Goal: Find specific page/section: Find specific page/section

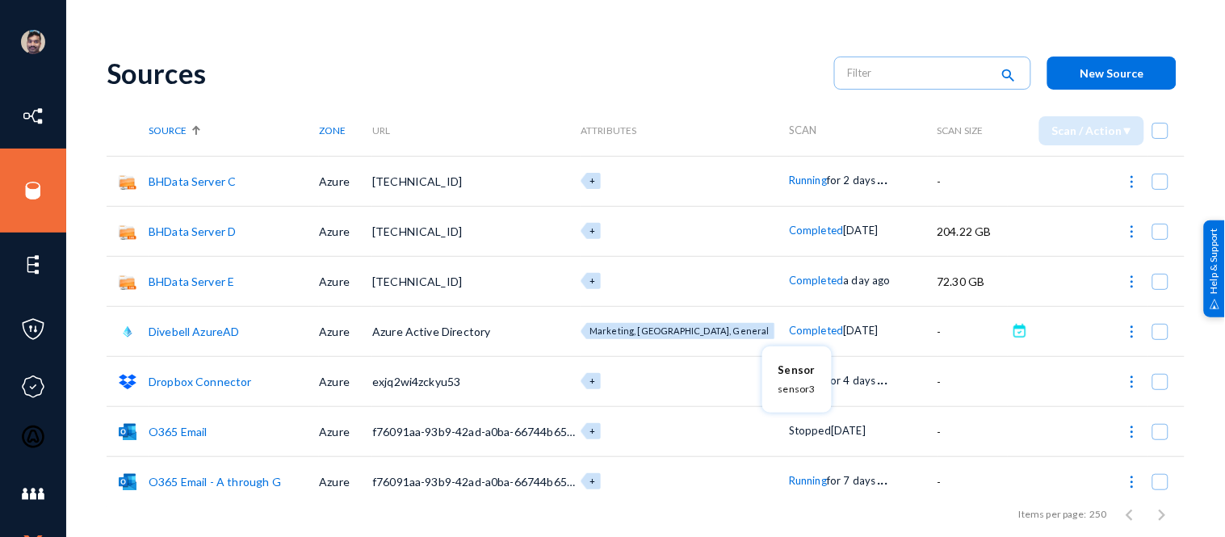
scroll to position [57, 0]
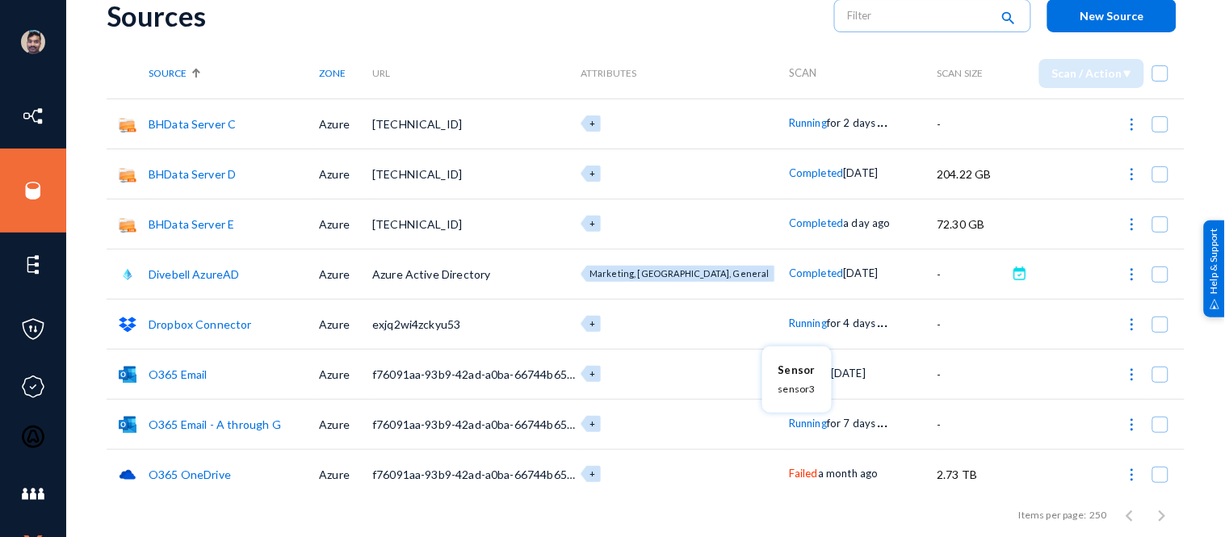
click at [37, 196] on div at bounding box center [612, 268] width 1225 height 537
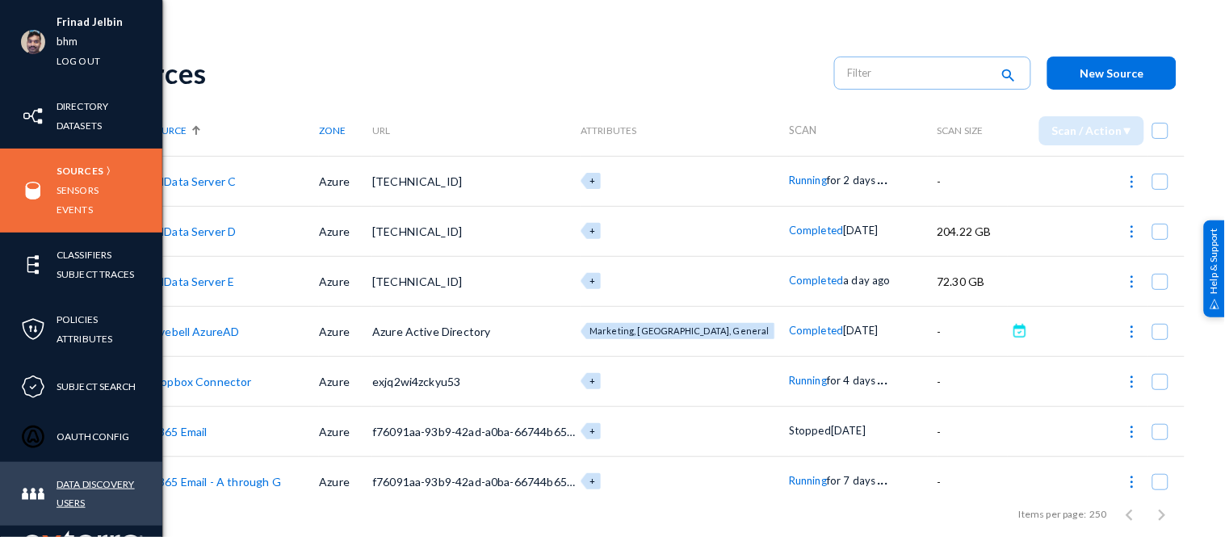
click at [90, 483] on link "Data Discovery Users" at bounding box center [110, 493] width 106 height 37
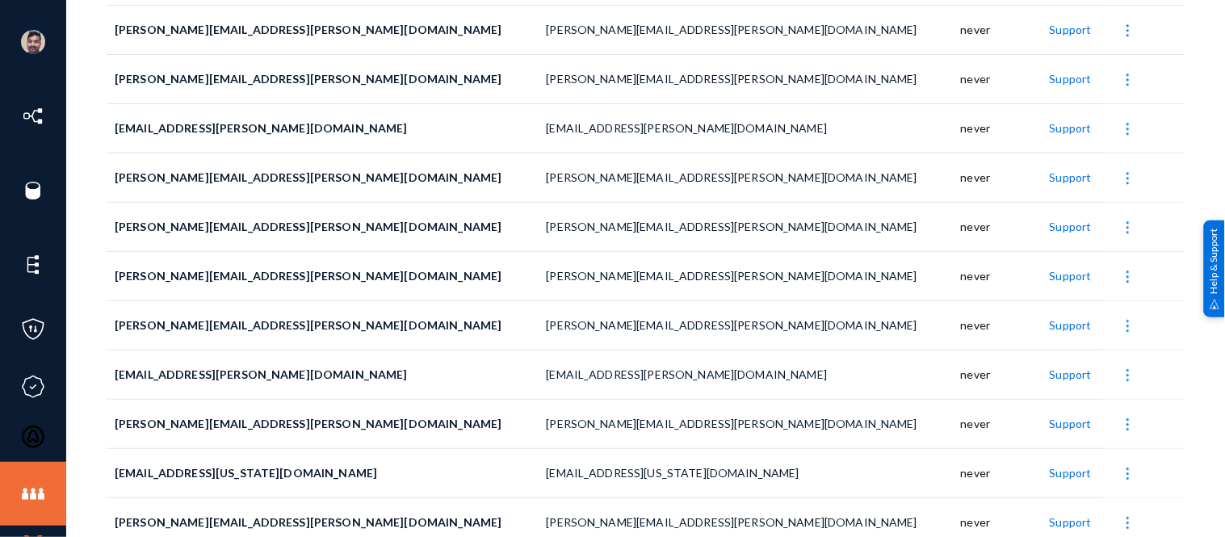
scroll to position [1871, 0]
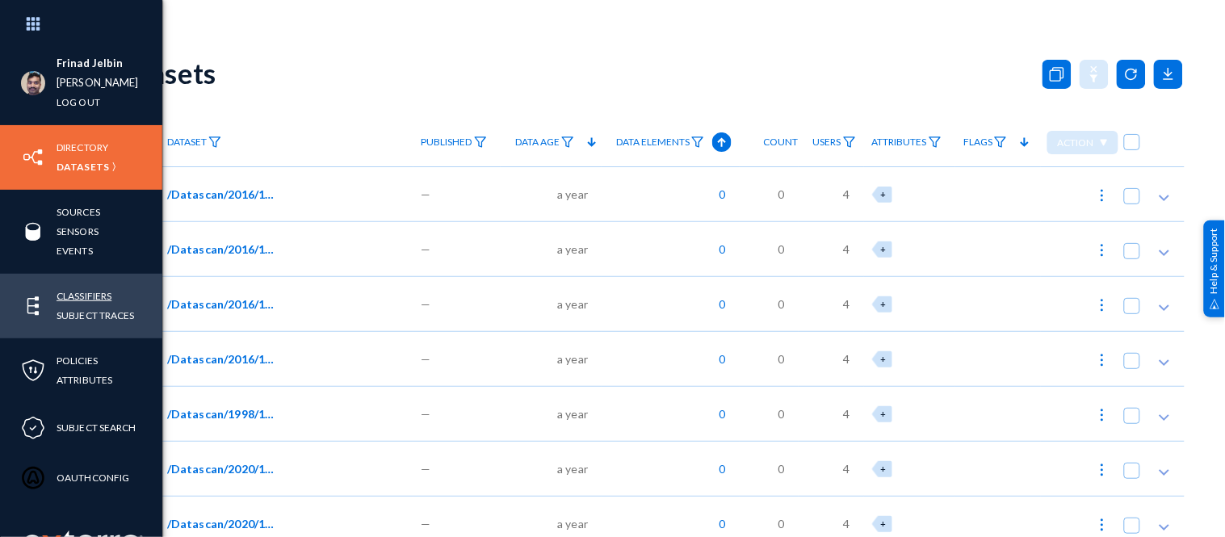
click at [90, 293] on link "Classifiers" at bounding box center [84, 296] width 55 height 19
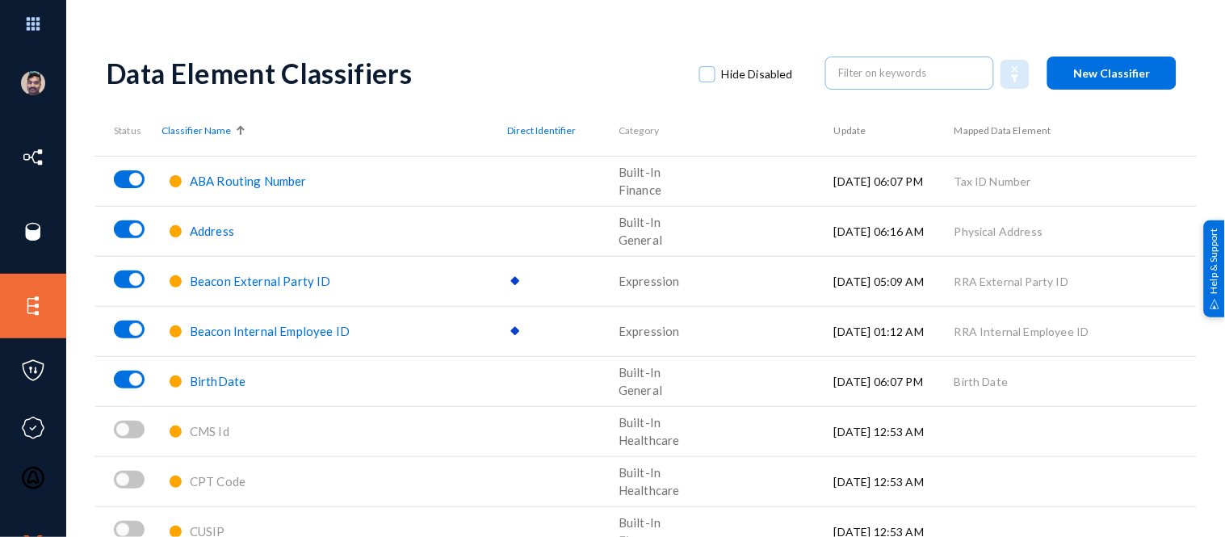
click at [701, 69] on span at bounding box center [707, 74] width 16 height 16
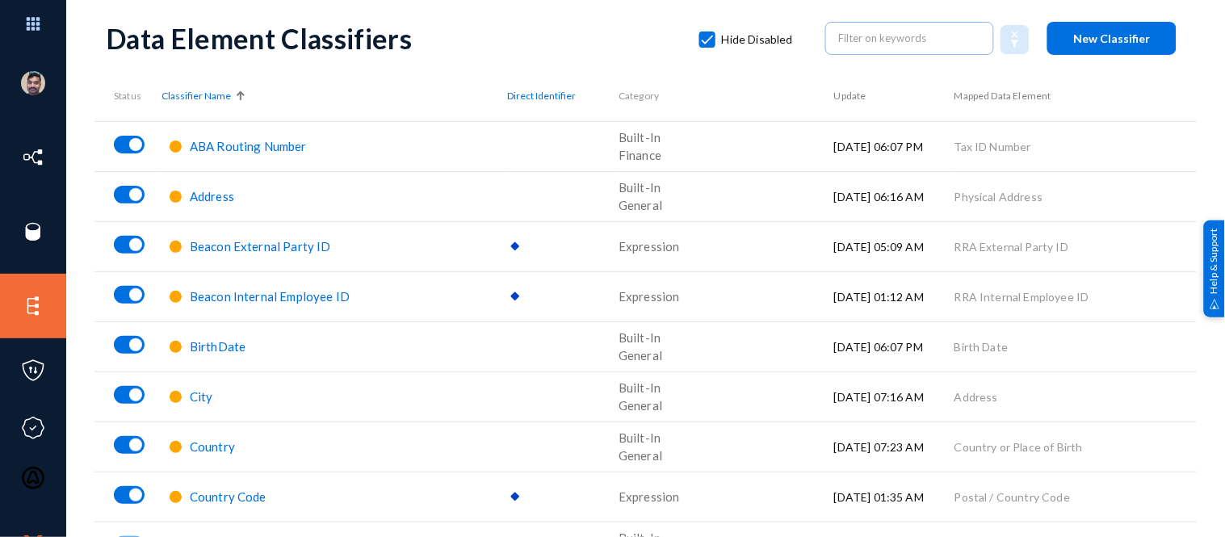
scroll to position [33, 0]
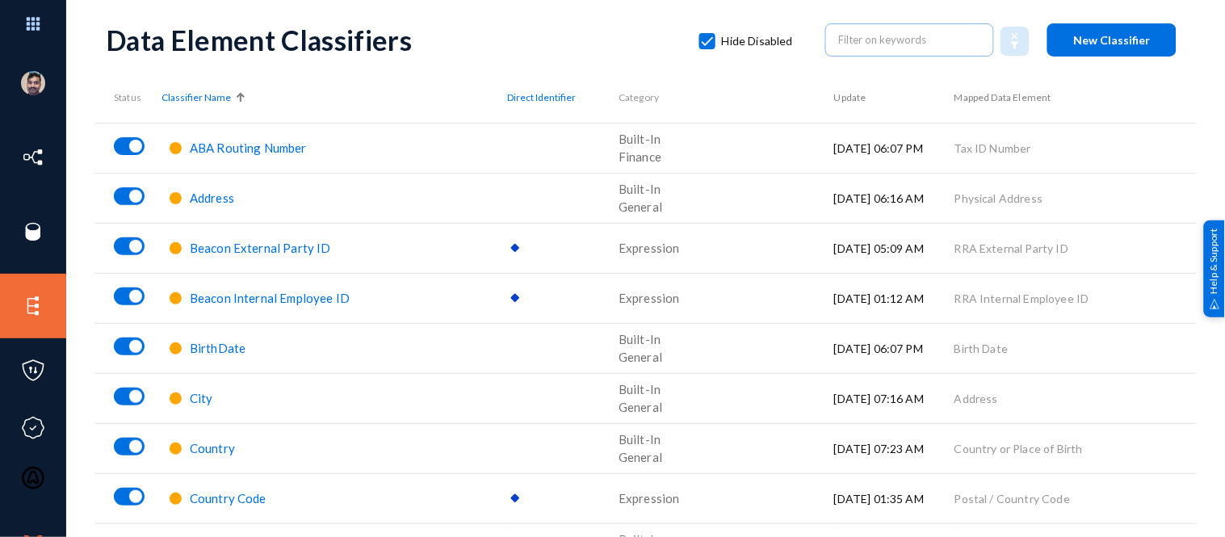
click at [706, 36] on span at bounding box center [707, 41] width 16 height 16
checkbox input "false"
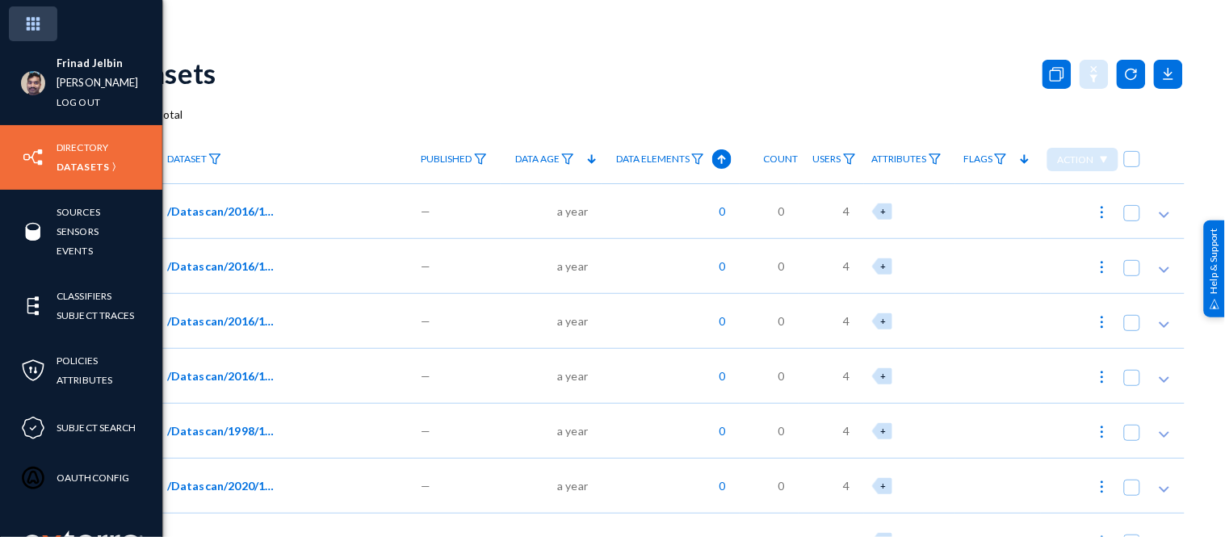
click at [31, 25] on img at bounding box center [33, 23] width 48 height 35
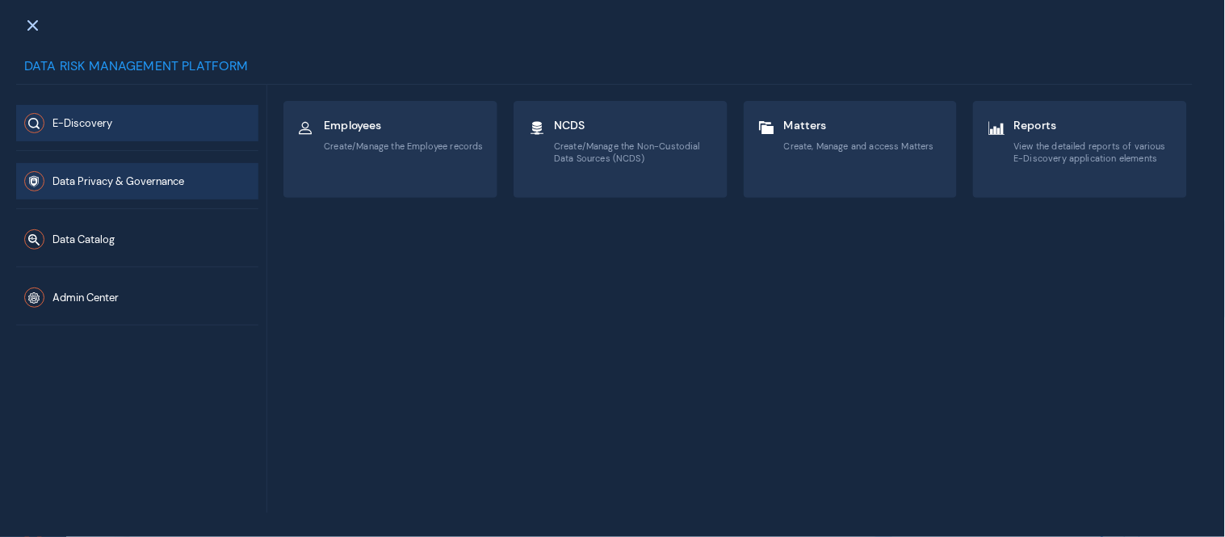
click at [124, 179] on span "Data Privacy & Governance" at bounding box center [118, 182] width 132 height 14
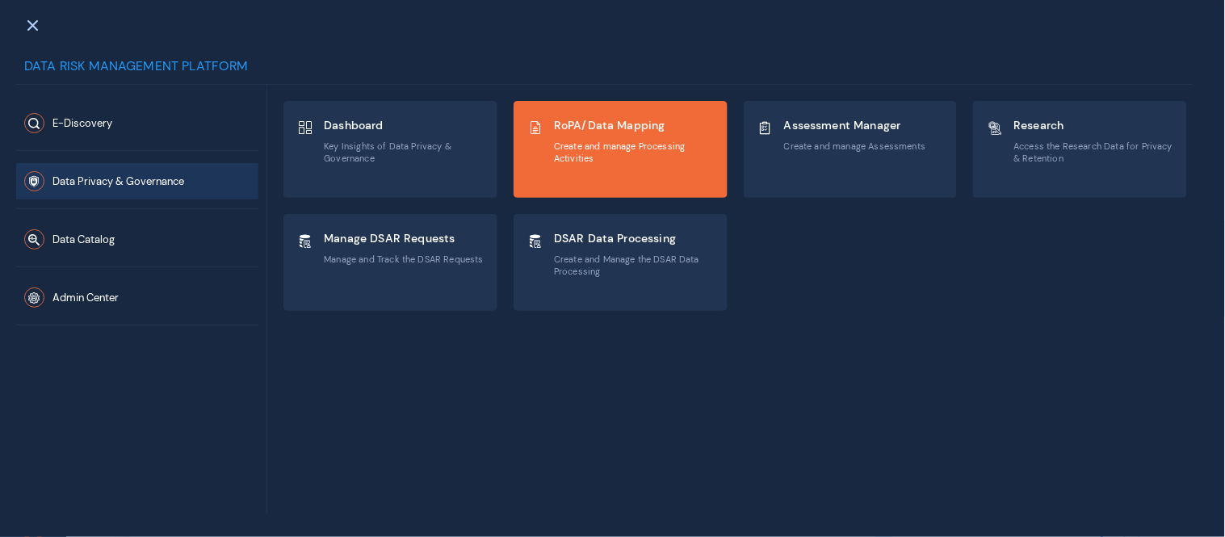
click at [585, 110] on div "RoPA/Data Mapping Create and manage Processing Activities" at bounding box center [620, 149] width 212 height 95
